Goal: Task Accomplishment & Management: Complete application form

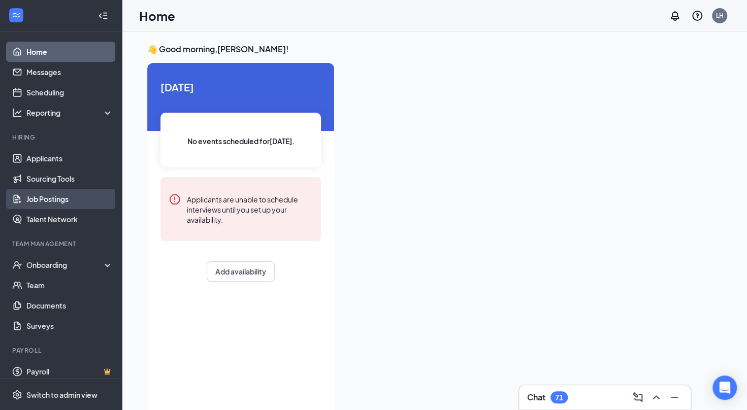
click at [31, 195] on link "Job Postings" at bounding box center [69, 199] width 87 height 20
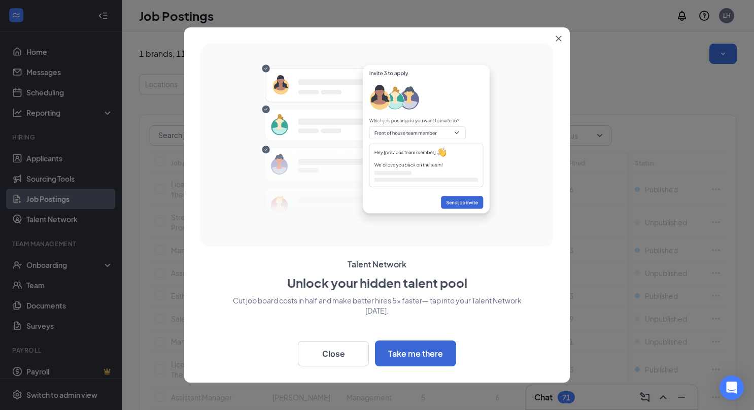
click at [557, 36] on icon "Close" at bounding box center [559, 39] width 6 height 6
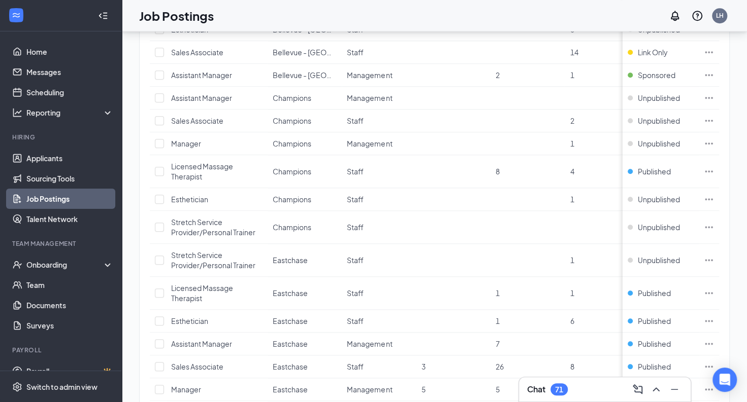
scroll to position [554, 0]
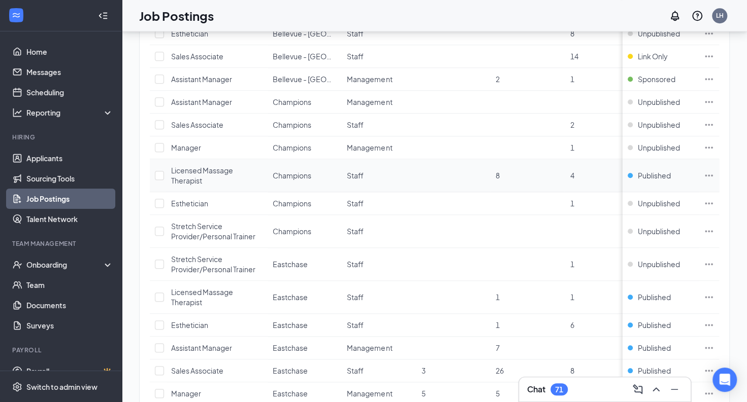
click at [714, 172] on icon "Ellipses" at bounding box center [708, 176] width 10 height 10
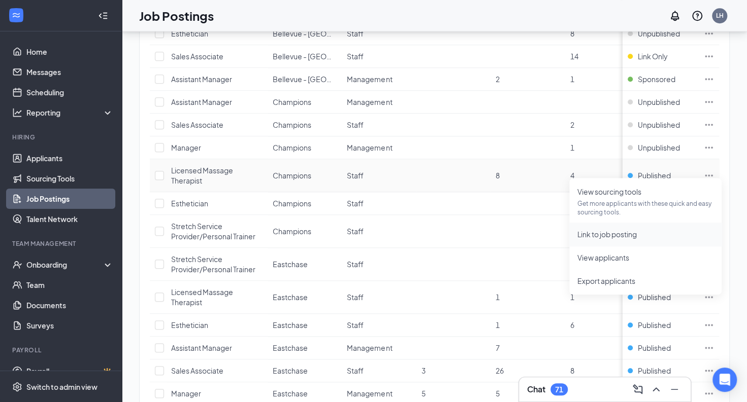
click at [616, 234] on span "Link to job posting" at bounding box center [606, 234] width 59 height 9
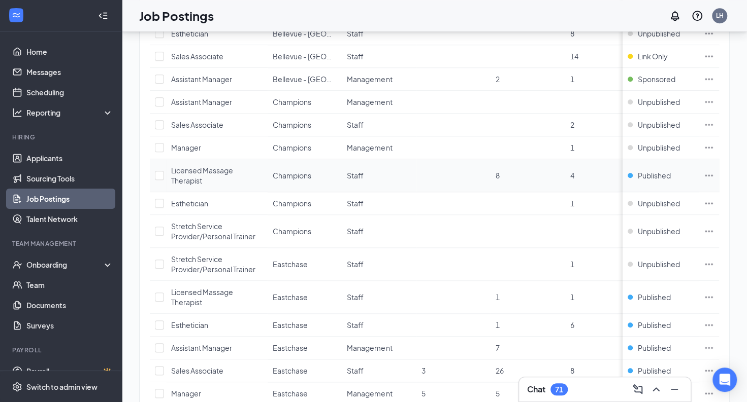
click at [714, 173] on icon "Ellipses" at bounding box center [708, 176] width 10 height 10
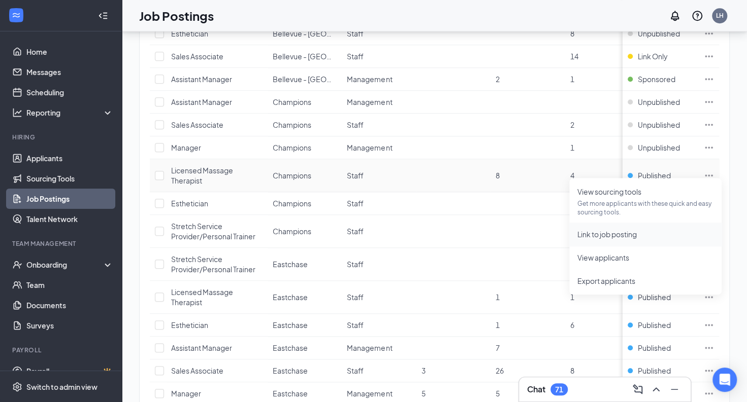
click at [586, 240] on span "Link to job posting" at bounding box center [645, 234] width 136 height 11
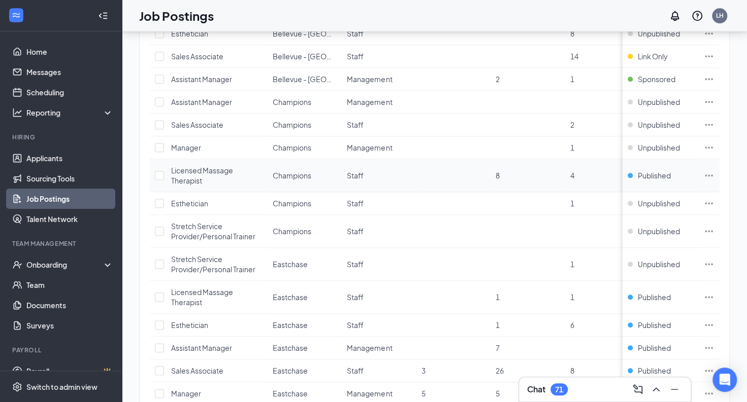
click at [714, 172] on icon "Ellipses" at bounding box center [708, 176] width 10 height 10
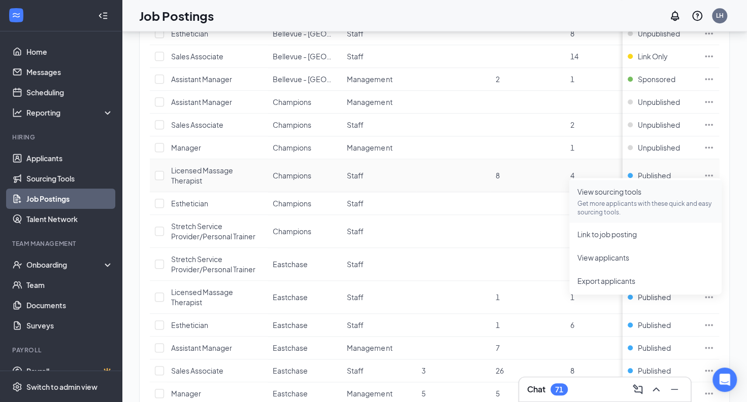
click at [611, 198] on span "View sourcing tools Get more applicants with these quick and easy sourcing tool…" at bounding box center [645, 201] width 136 height 30
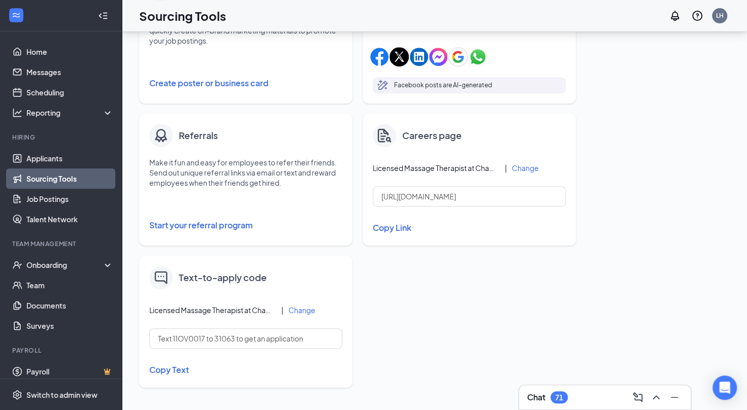
scroll to position [241, 0]
click at [389, 231] on button "Copy Link" at bounding box center [469, 227] width 193 height 17
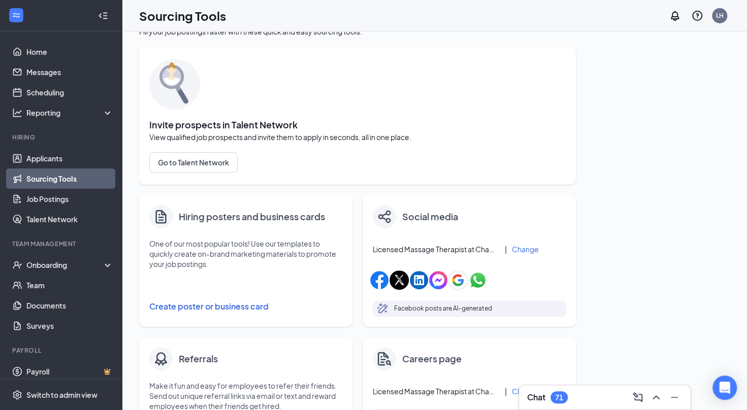
scroll to position [0, 0]
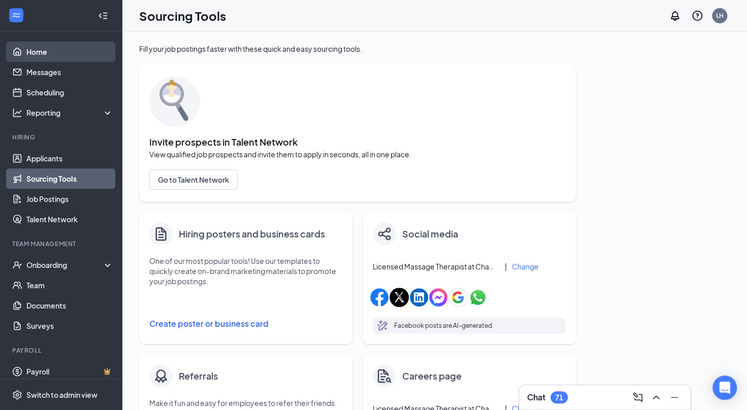
click at [47, 45] on link "Home" at bounding box center [69, 52] width 87 height 20
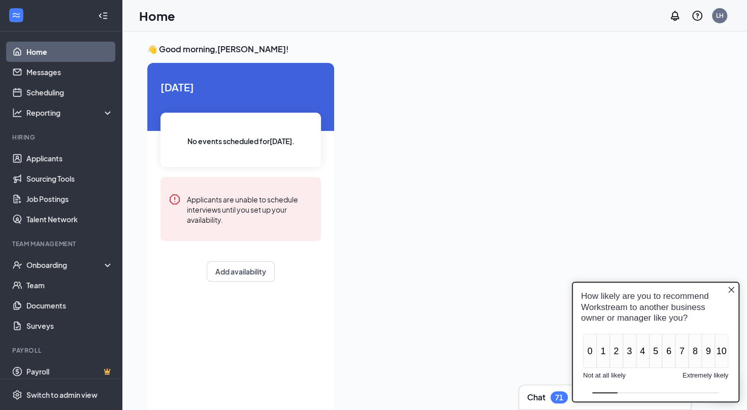
click at [730, 291] on icon "Close button" at bounding box center [731, 290] width 6 height 6
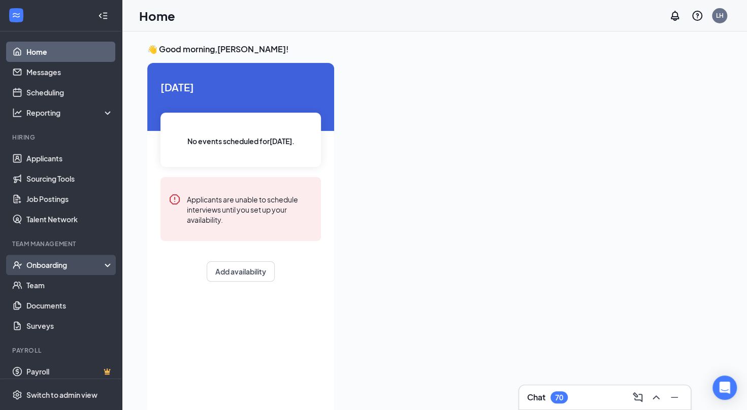
click at [42, 265] on div "Onboarding" at bounding box center [65, 265] width 78 height 10
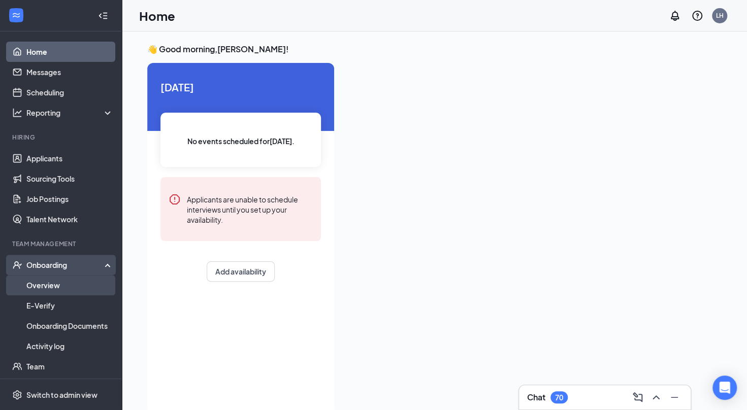
click at [51, 280] on link "Overview" at bounding box center [69, 285] width 87 height 20
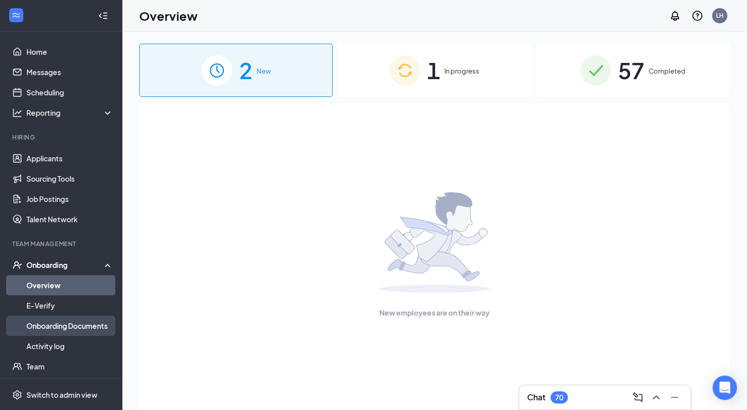
click at [60, 328] on link "Onboarding Documents" at bounding box center [69, 326] width 87 height 20
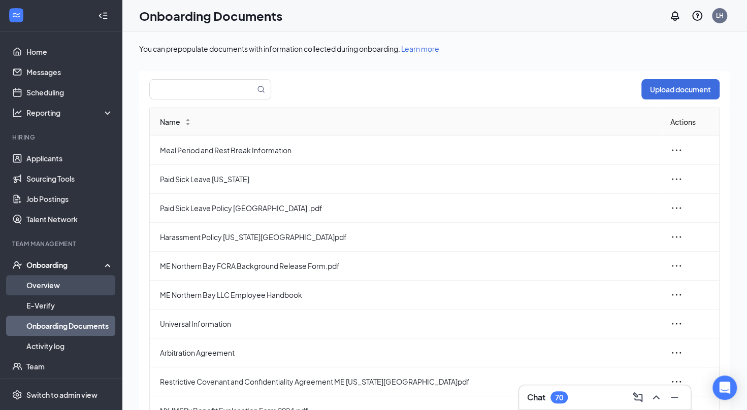
click at [50, 288] on link "Overview" at bounding box center [69, 285] width 87 height 20
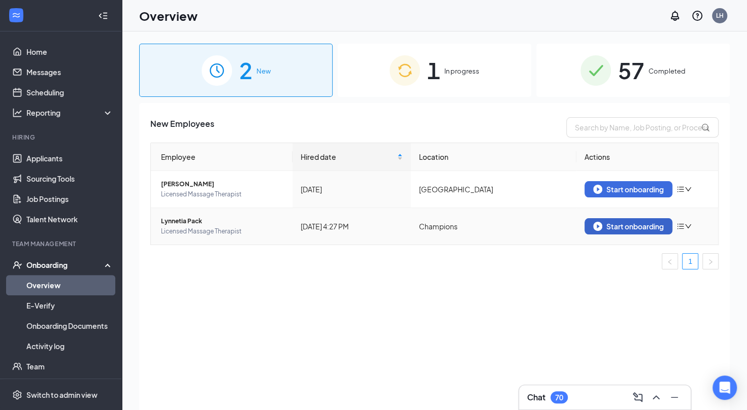
click at [628, 230] on div "Start onboarding" at bounding box center [628, 226] width 71 height 9
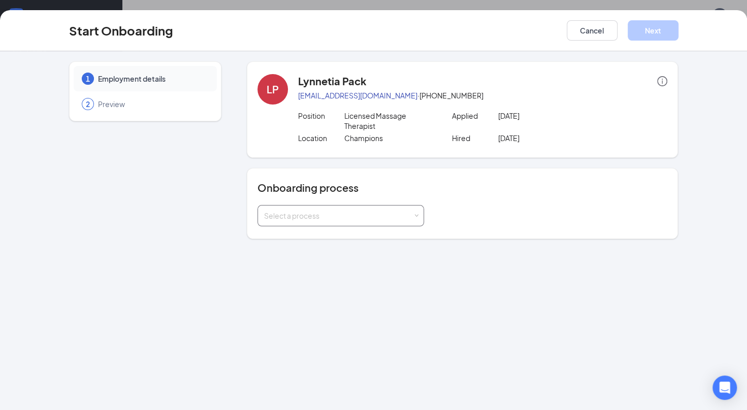
click at [325, 216] on div "Select a process" at bounding box center [338, 216] width 149 height 10
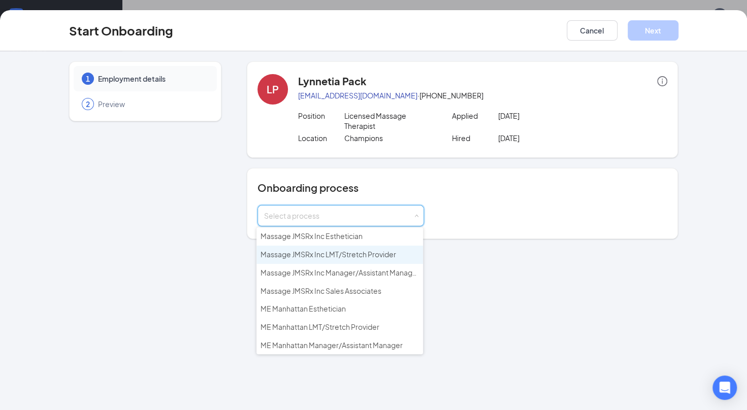
click at [361, 254] on span "Massage JMSRx Inc LMT/Stretch Provider" at bounding box center [328, 254] width 136 height 9
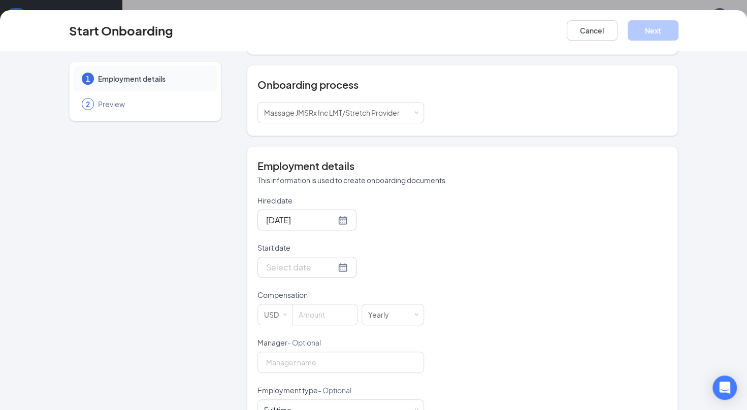
scroll to position [135, 0]
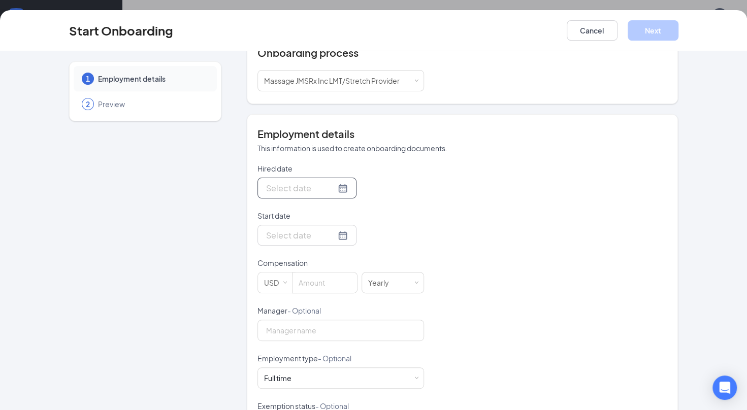
click at [332, 189] on div at bounding box center [307, 188] width 82 height 13
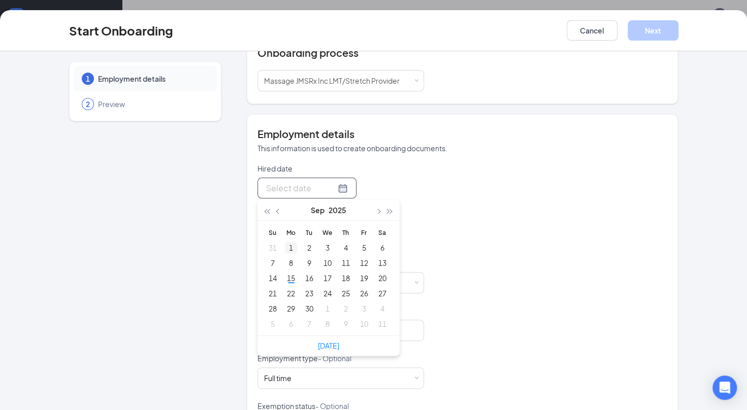
type input "Sep 1, 2025"
click at [286, 248] on div "1" at bounding box center [291, 248] width 12 height 12
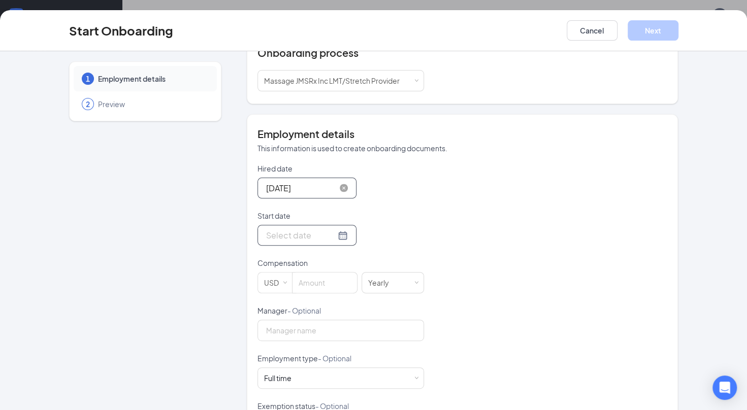
click at [329, 237] on div at bounding box center [307, 235] width 82 height 13
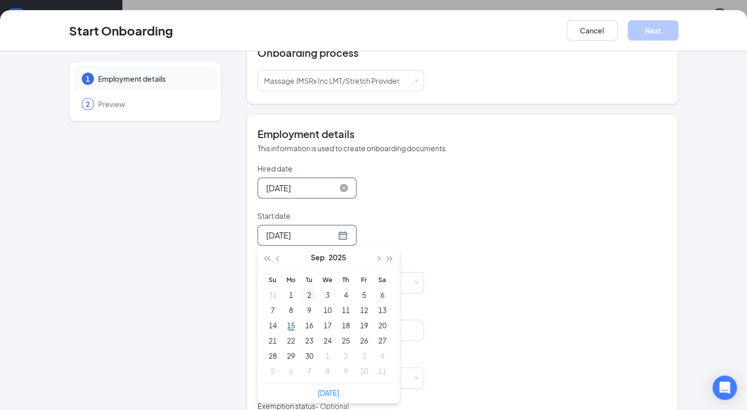
type input "Sep 2, 2025"
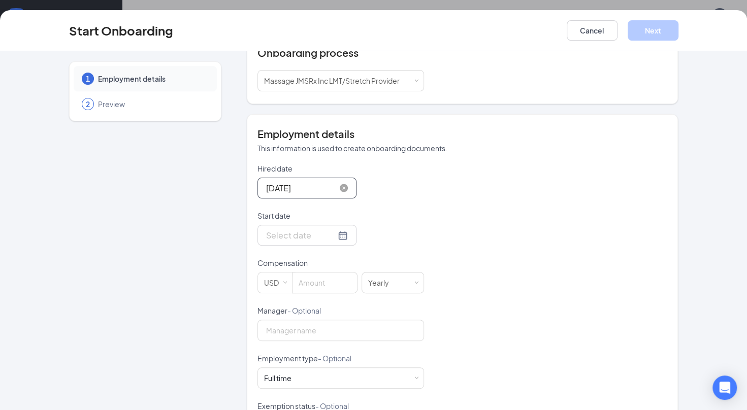
click at [398, 221] on div "Start date" at bounding box center [340, 218] width 166 height 14
click at [322, 282] on input at bounding box center [324, 283] width 64 height 20
type input "23"
click at [448, 247] on div "Hired date Sep 1, 2025 Sep 2025 Su Mo Tu We Th Fr Sa 31 1 2 3 4 5 6 7 8 9 10 11…" at bounding box center [462, 329] width 410 height 332
click at [390, 288] on div "Yearly" at bounding box center [392, 283] width 49 height 20
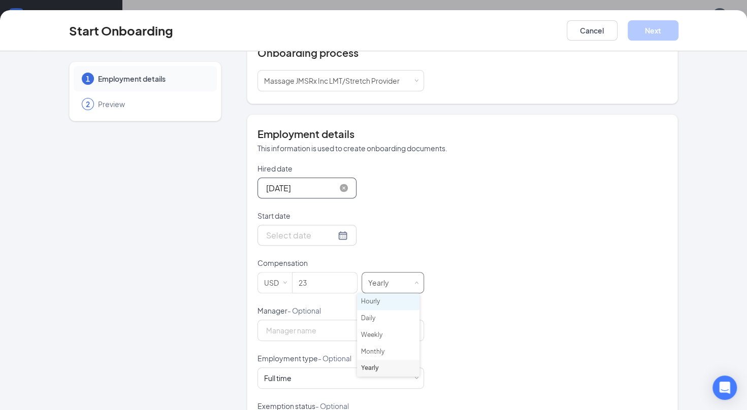
click at [389, 300] on li "Hourly" at bounding box center [388, 301] width 62 height 17
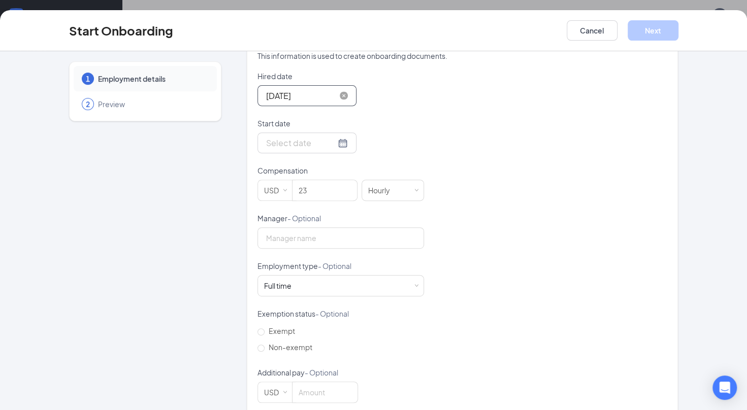
scroll to position [241, 0]
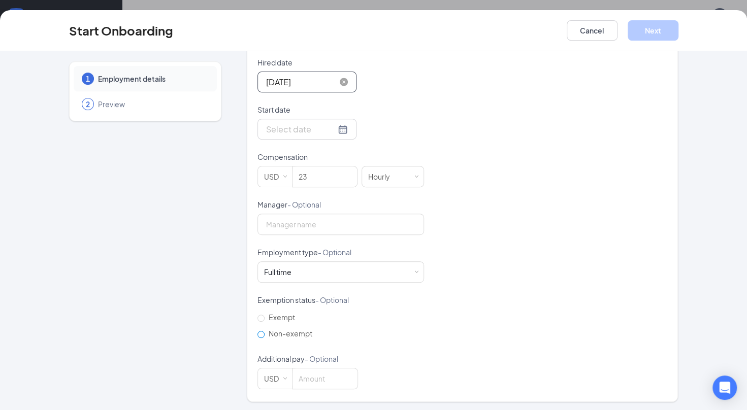
click at [259, 333] on input "Non-exempt" at bounding box center [260, 334] width 7 height 7
radio input "true"
click at [282, 226] on input "Manager - Optional" at bounding box center [340, 224] width 166 height 21
type input "[PERSON_NAME]"
click at [465, 225] on div "Hired date Sep 1, 2025 Sep 2025 Su Mo Tu We Th Fr Sa 31 1 2 3 4 5 6 7 8 9 10 11…" at bounding box center [462, 223] width 410 height 332
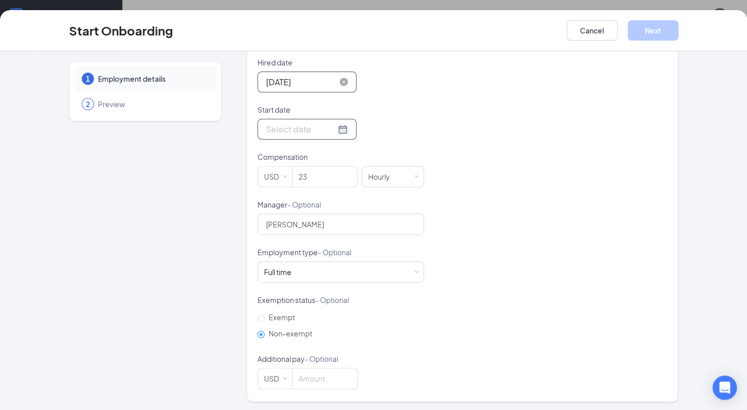
click at [328, 126] on div at bounding box center [307, 129] width 82 height 13
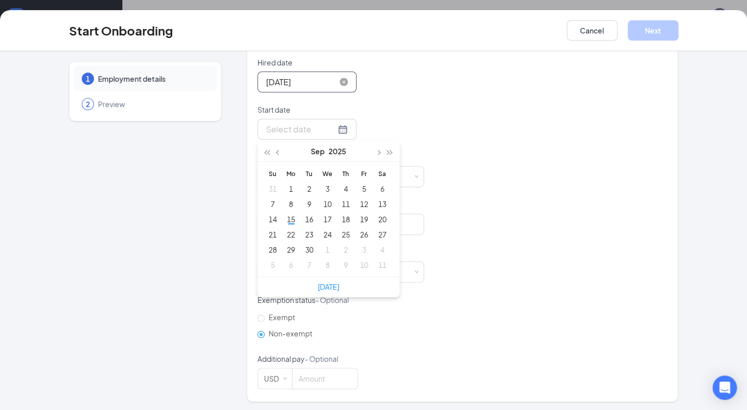
click at [498, 199] on div "Hired date Sep 1, 2025 Sep 2025 Su Mo Tu We Th Fr Sa 31 1 2 3 4 5 6 7 8 9 10 11…" at bounding box center [462, 223] width 410 height 332
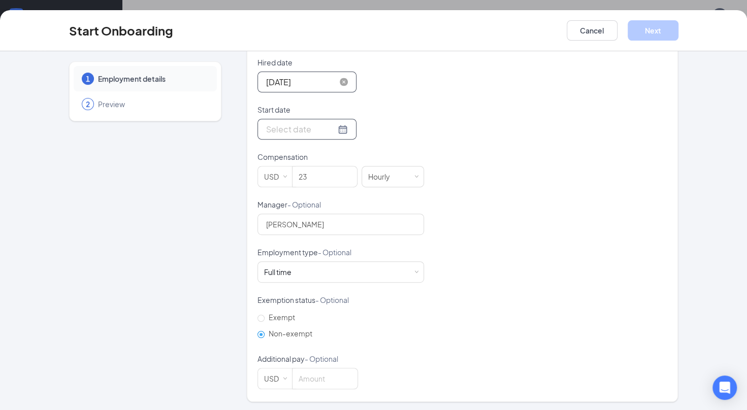
click at [289, 125] on input "Start date" at bounding box center [301, 129] width 70 height 13
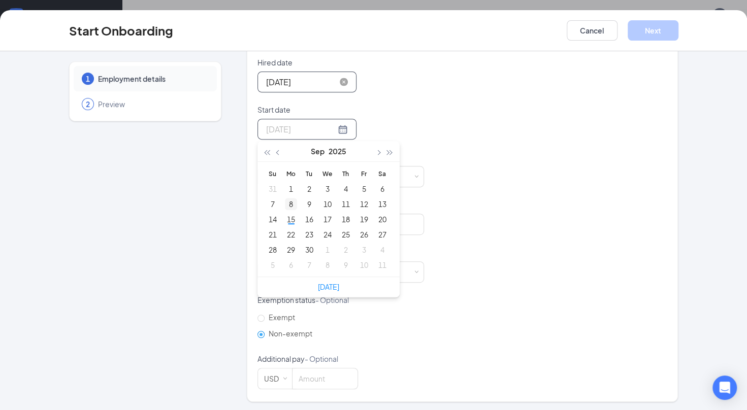
type input "Sep 8, 2025"
click at [289, 206] on div "8" at bounding box center [291, 204] width 12 height 12
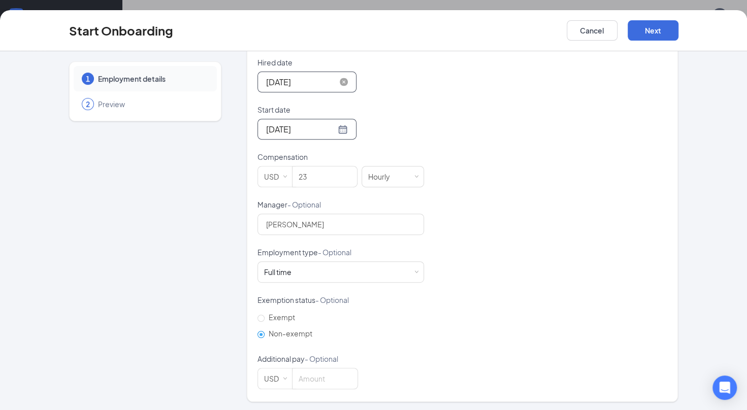
click at [550, 139] on div "Hired date Sep 1, 2025 Sep 2025 Su Mo Tu We Th Fr Sa 31 1 2 3 4 5 6 7 8 9 10 11…" at bounding box center [462, 223] width 410 height 332
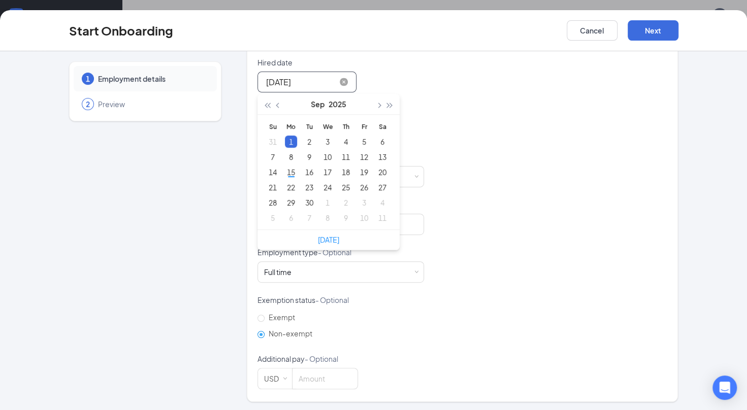
click at [307, 83] on input "Sep 1, 2025" at bounding box center [301, 82] width 70 height 13
type input "Sep 5, 2025"
click at [362, 138] on div "5" at bounding box center [364, 142] width 12 height 12
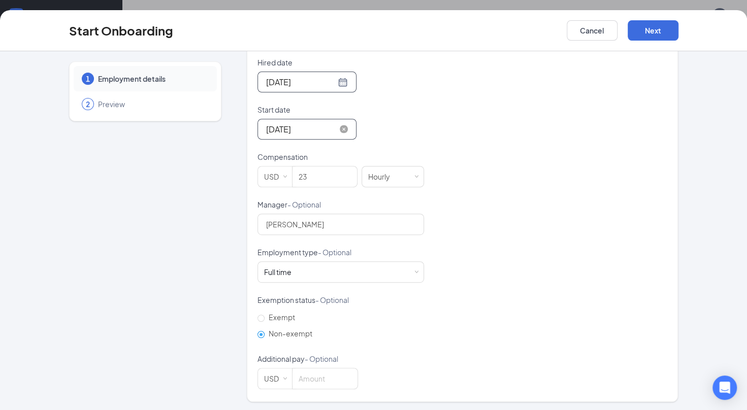
click at [310, 128] on input "Sep 8, 2025" at bounding box center [301, 129] width 70 height 13
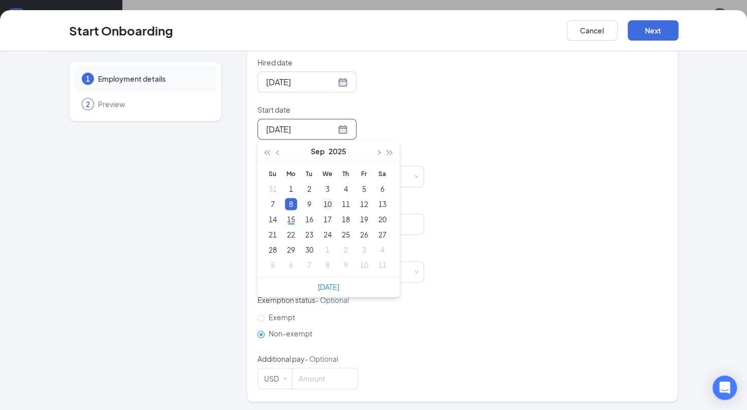
type input "Sep 10, 2025"
click at [326, 199] on div "10" at bounding box center [327, 204] width 12 height 12
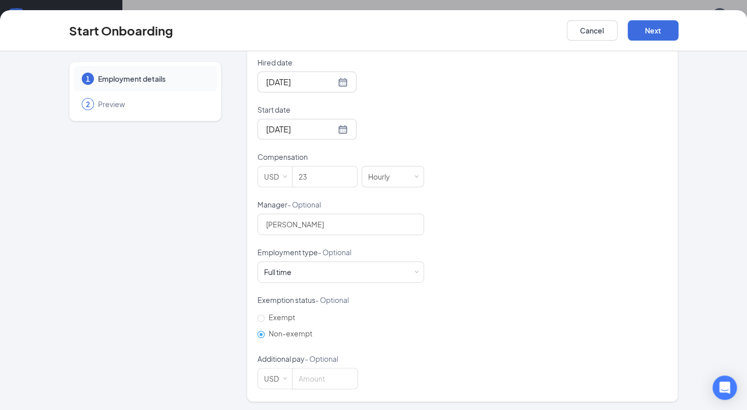
click at [490, 183] on div "Hired date Sep 5, 2025 Sep 2025 Su Mo Tu We Th Fr Sa 31 1 2 3 4 5 6 7 8 9 10 11…" at bounding box center [462, 223] width 410 height 332
click at [656, 29] on button "Next" at bounding box center [652, 30] width 51 height 20
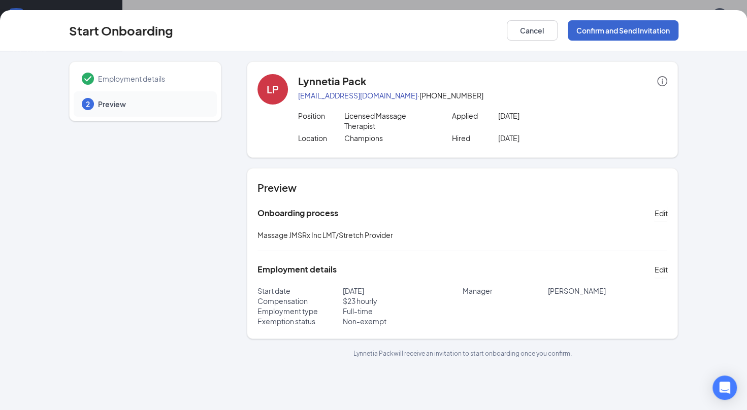
scroll to position [0, 0]
click at [604, 32] on button "Confirm and Send Invitation" at bounding box center [622, 30] width 111 height 20
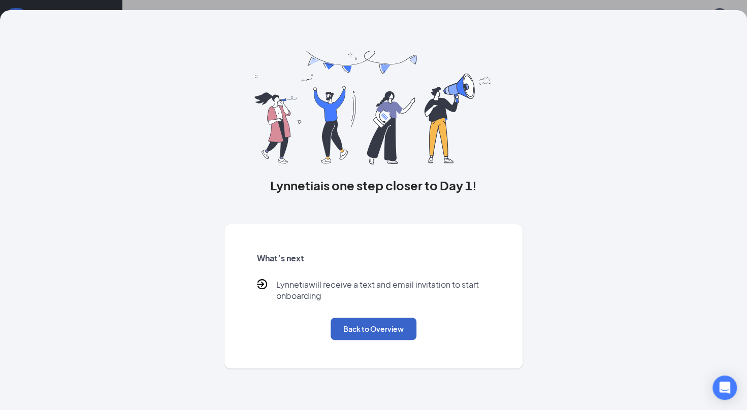
click at [365, 330] on button "Back to Overview" at bounding box center [373, 329] width 86 height 22
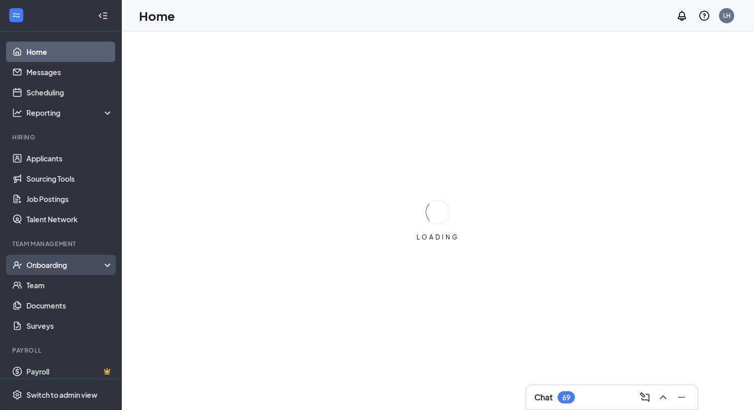
click at [47, 271] on div "Onboarding" at bounding box center [61, 265] width 122 height 20
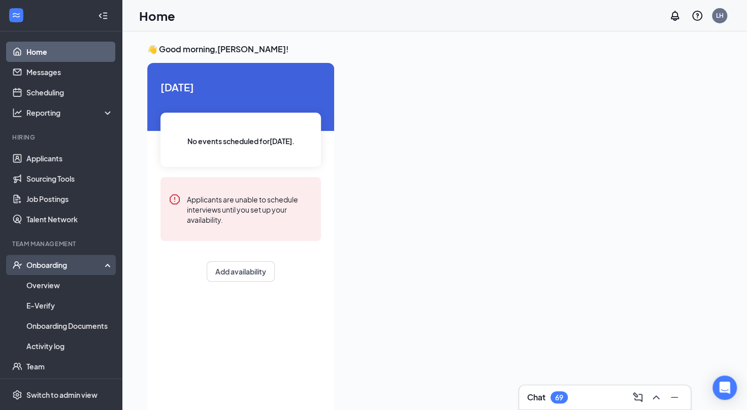
click at [36, 263] on div "Onboarding" at bounding box center [65, 265] width 78 height 10
click at [35, 282] on link "Overview" at bounding box center [69, 285] width 87 height 20
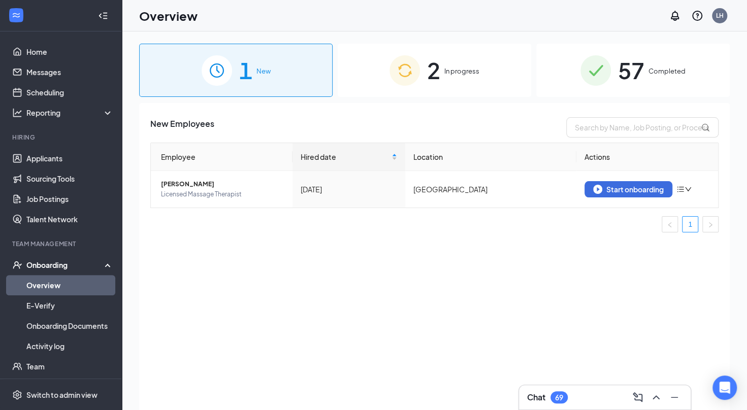
click at [426, 61] on div "2 In progress" at bounding box center [434, 70] width 193 height 53
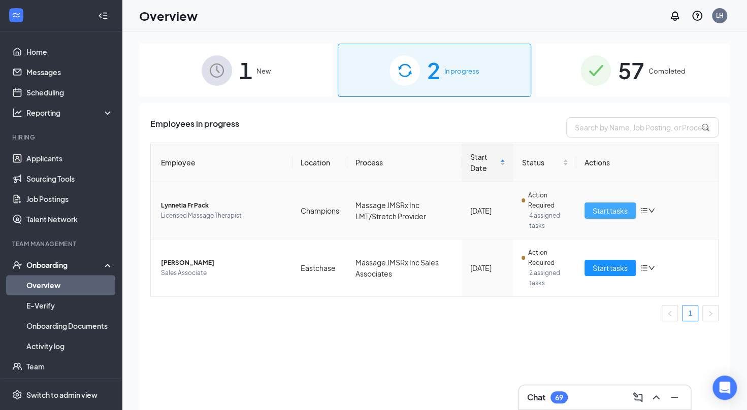
click at [598, 213] on span "Start tasks" at bounding box center [609, 210] width 35 height 11
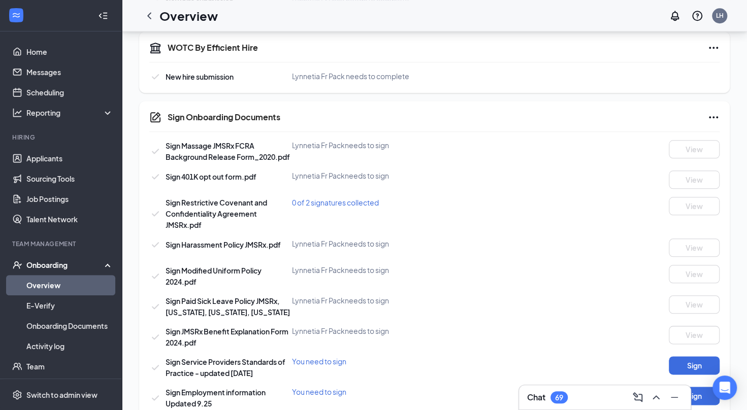
scroll to position [533, 0]
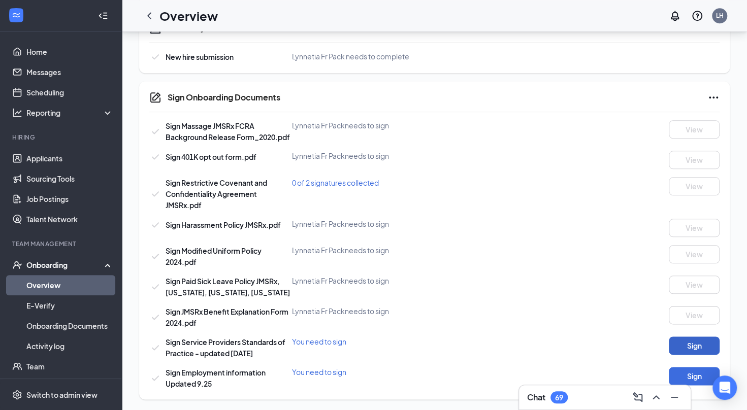
click at [700, 346] on button "Sign" at bounding box center [693, 346] width 51 height 18
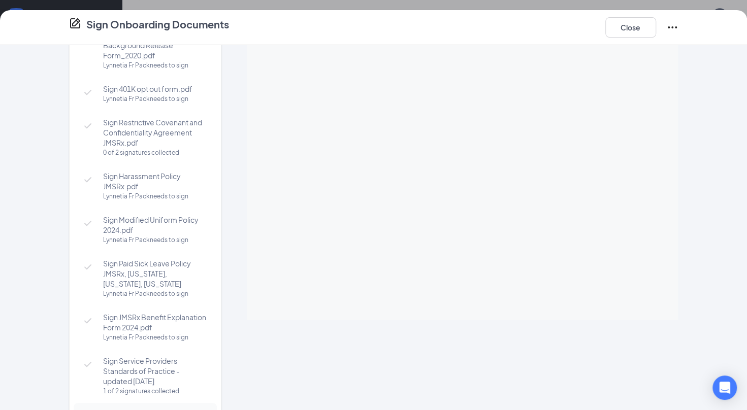
scroll to position [26, 0]
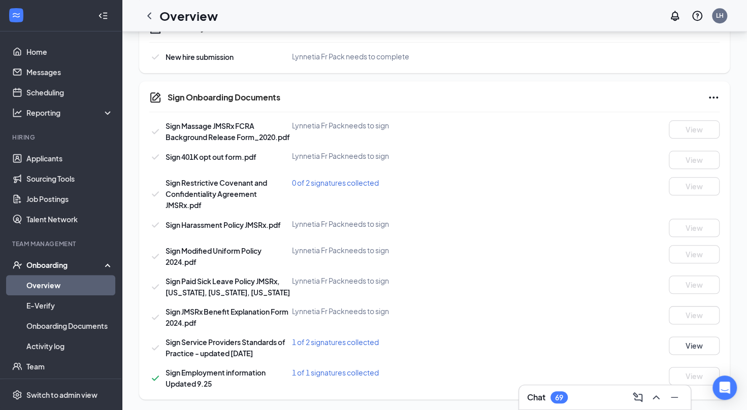
click at [678, 356] on div "Sign Service Providers Standards of Practice - updated [DATE] 1 of 2 signatures…" at bounding box center [434, 348] width 570 height 22
click at [692, 347] on button "View" at bounding box center [693, 346] width 51 height 18
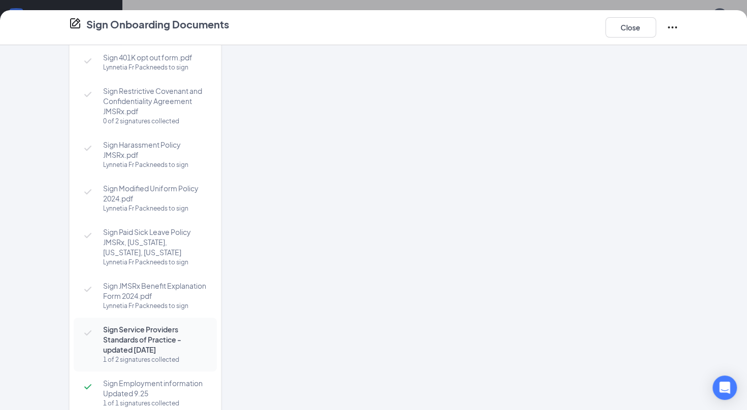
scroll to position [0, 0]
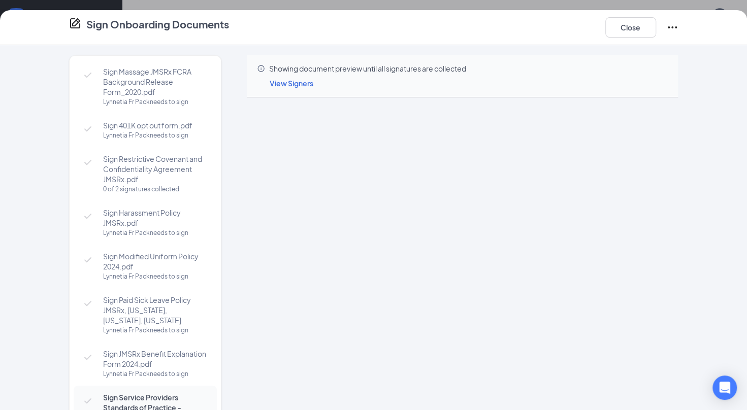
click at [291, 84] on span "View Signers" at bounding box center [292, 83] width 44 height 9
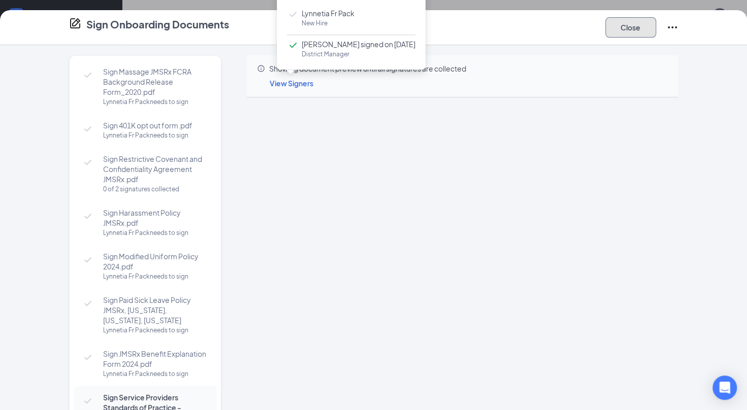
click at [616, 35] on button "Close" at bounding box center [630, 27] width 51 height 20
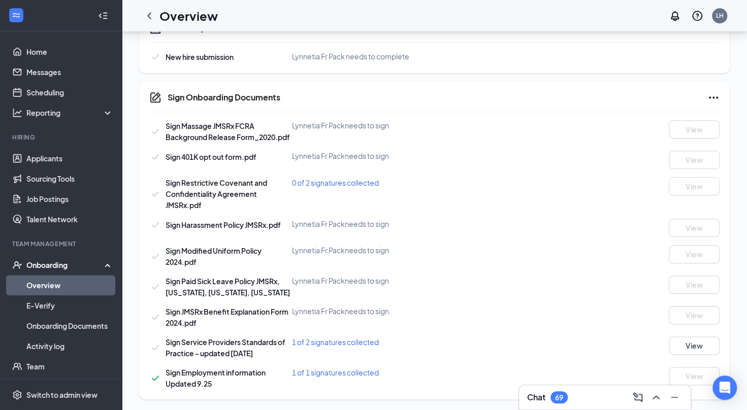
click at [339, 181] on span "0 of 2 signatures collected" at bounding box center [335, 182] width 87 height 9
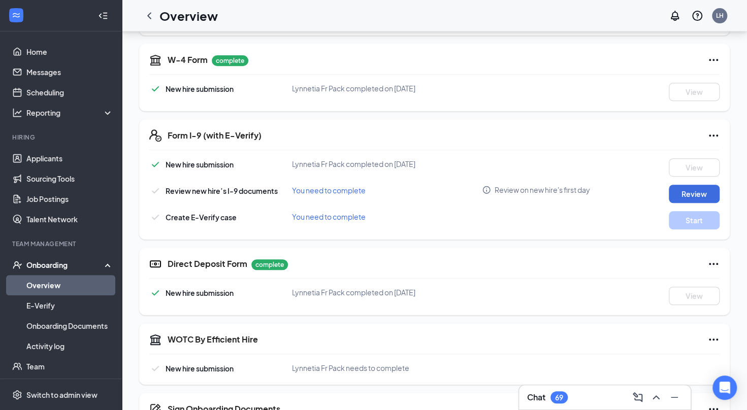
scroll to position [186, 0]
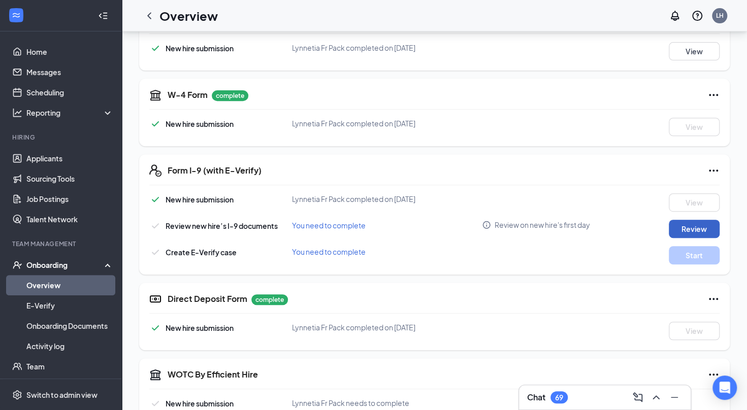
click at [693, 231] on button "Review" at bounding box center [693, 229] width 51 height 18
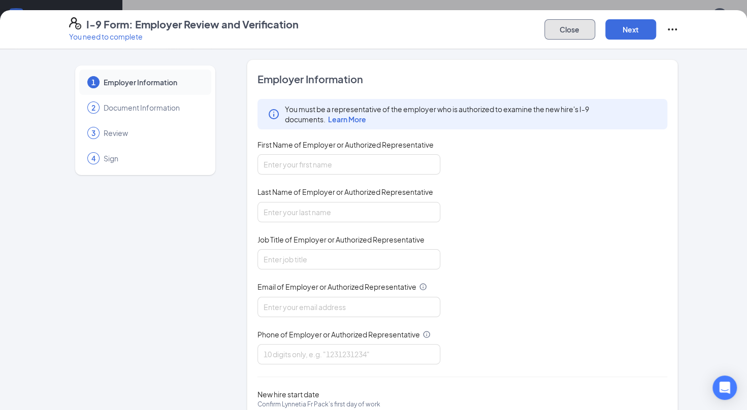
click at [564, 29] on button "Close" at bounding box center [569, 29] width 51 height 20
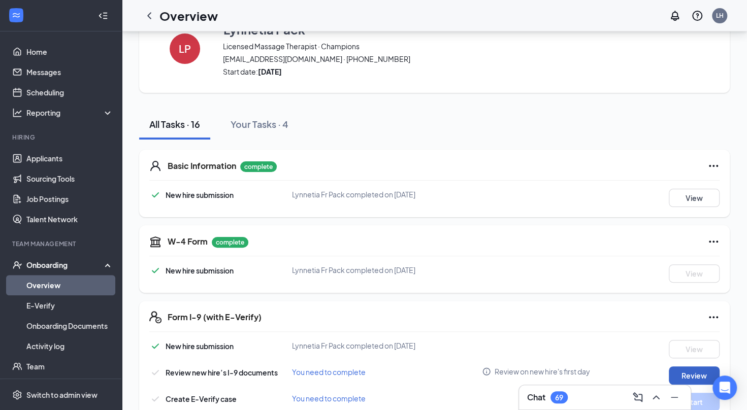
scroll to position [36, 0]
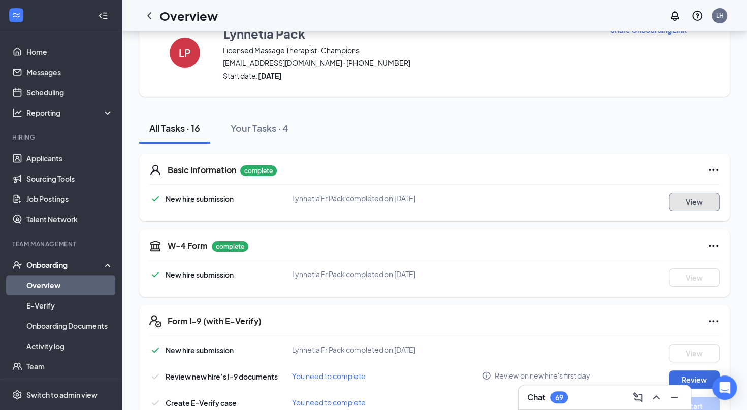
click at [692, 205] on button "View" at bounding box center [693, 202] width 51 height 18
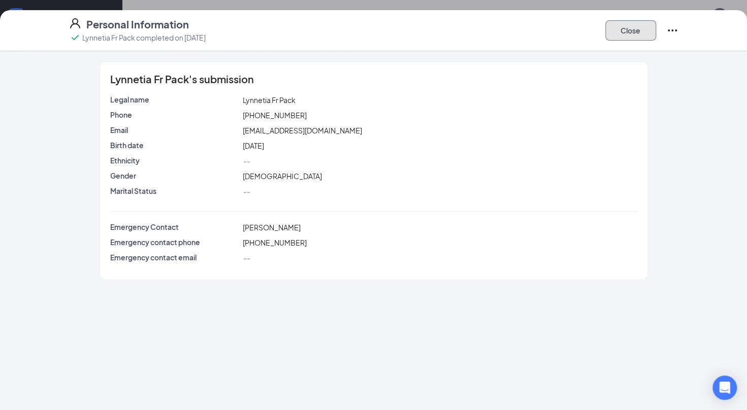
click at [636, 33] on button "Close" at bounding box center [630, 30] width 51 height 20
